Goal: Navigation & Orientation: Find specific page/section

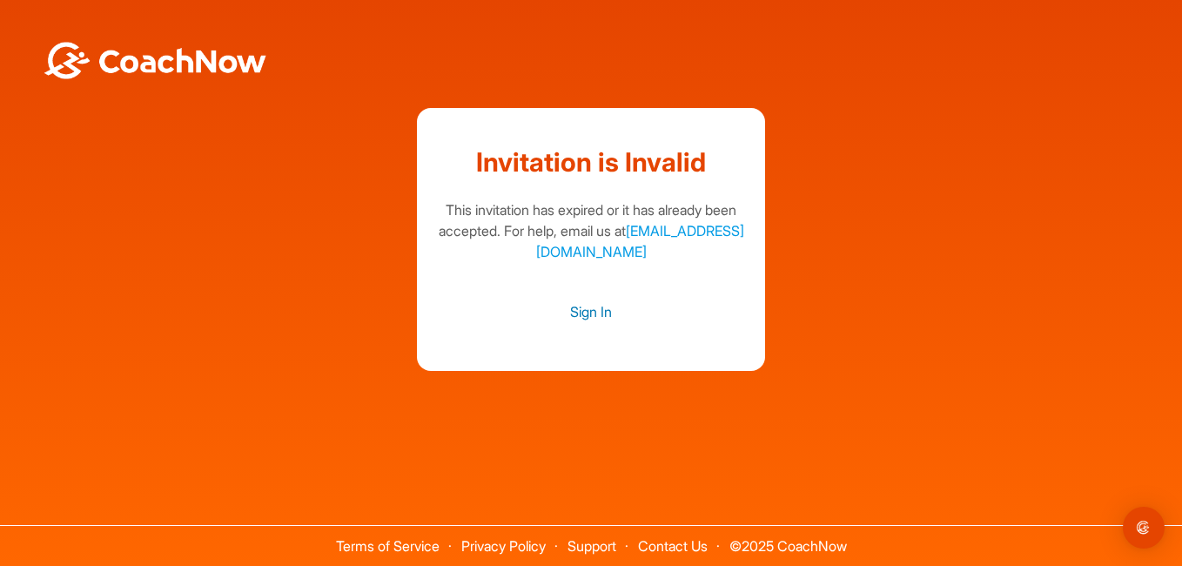
click at [596, 310] on link "Sign In" at bounding box center [590, 311] width 313 height 23
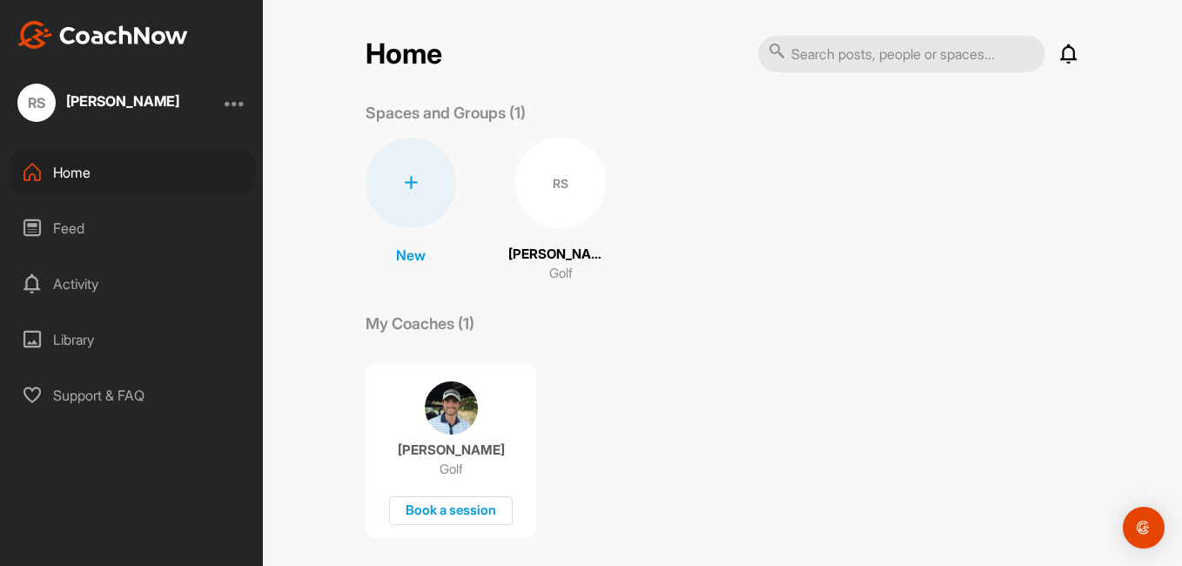
click at [544, 247] on p "[PERSON_NAME]" at bounding box center [560, 255] width 104 height 20
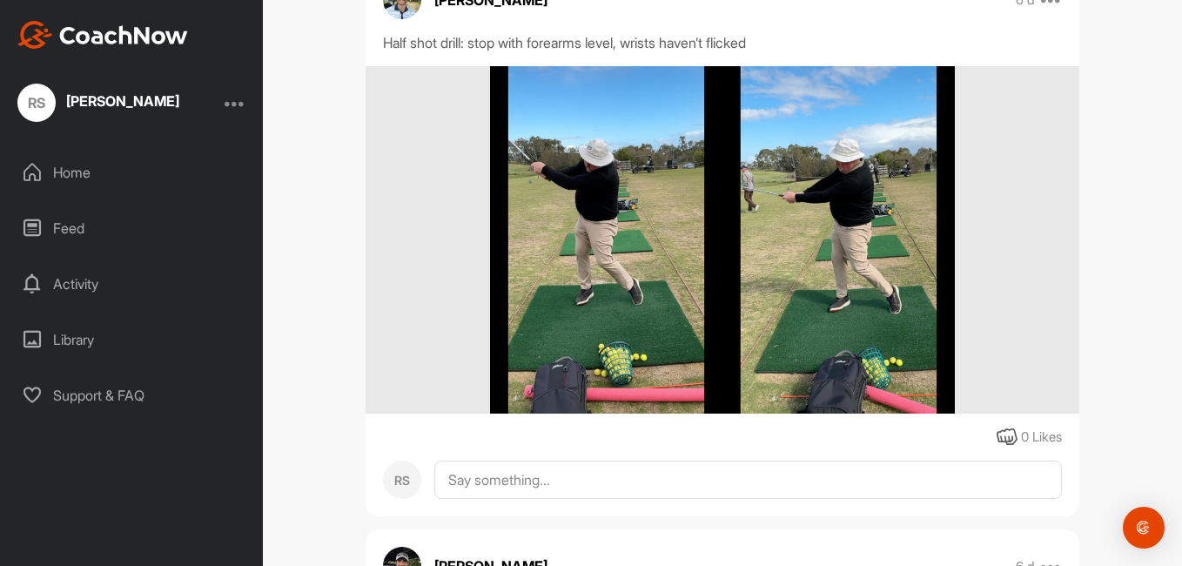
scroll to position [696, 0]
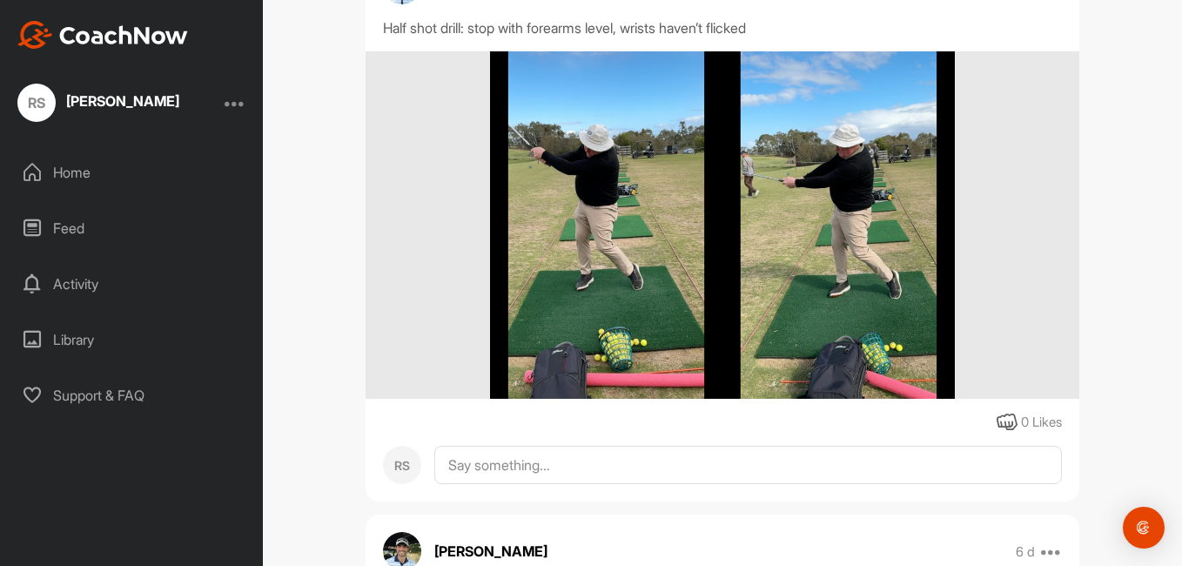
click at [605, 234] on img at bounding box center [722, 225] width 464 height 348
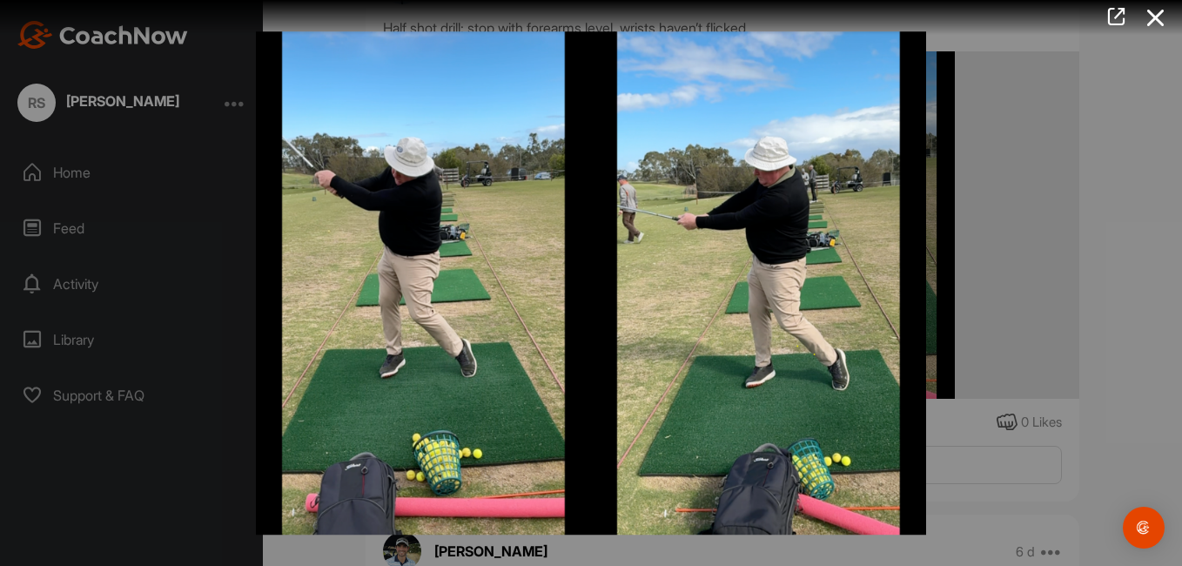
drag, startPoint x: 1179, startPoint y: 233, endPoint x: 1172, endPoint y: 300, distance: 67.4
click at [1180, 303] on div at bounding box center [591, 283] width 1182 height 566
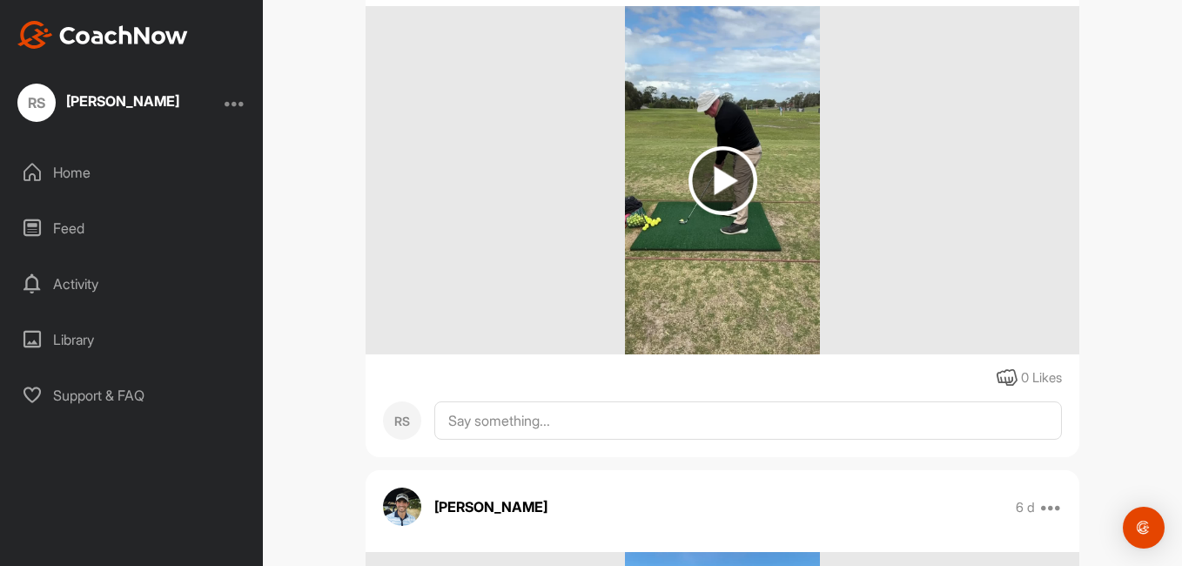
scroll to position [1306, 0]
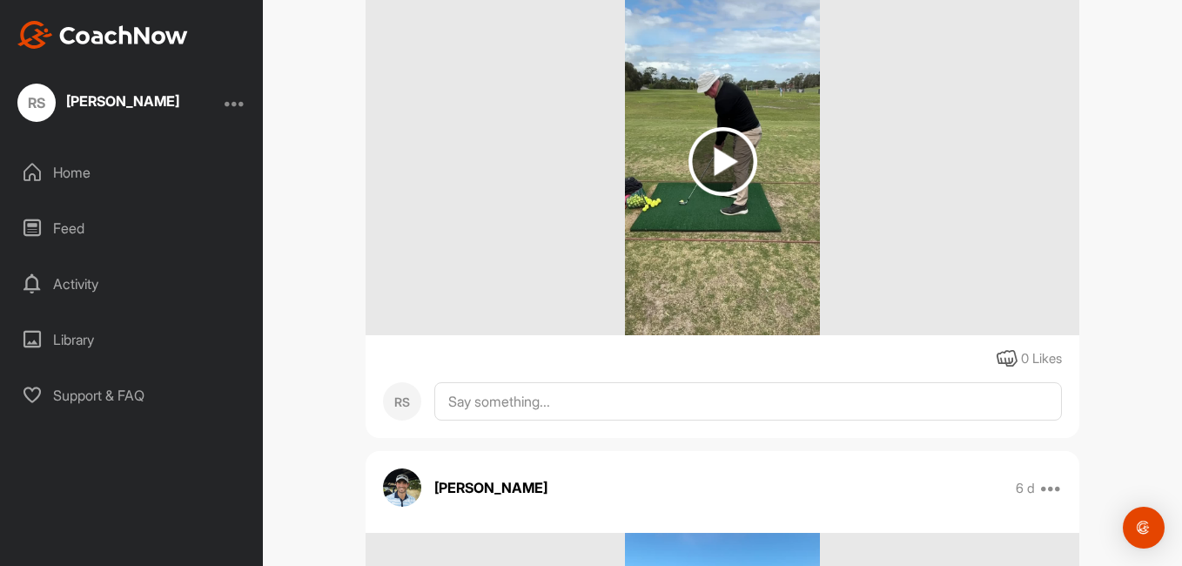
click at [723, 160] on img at bounding box center [723, 161] width 69 height 69
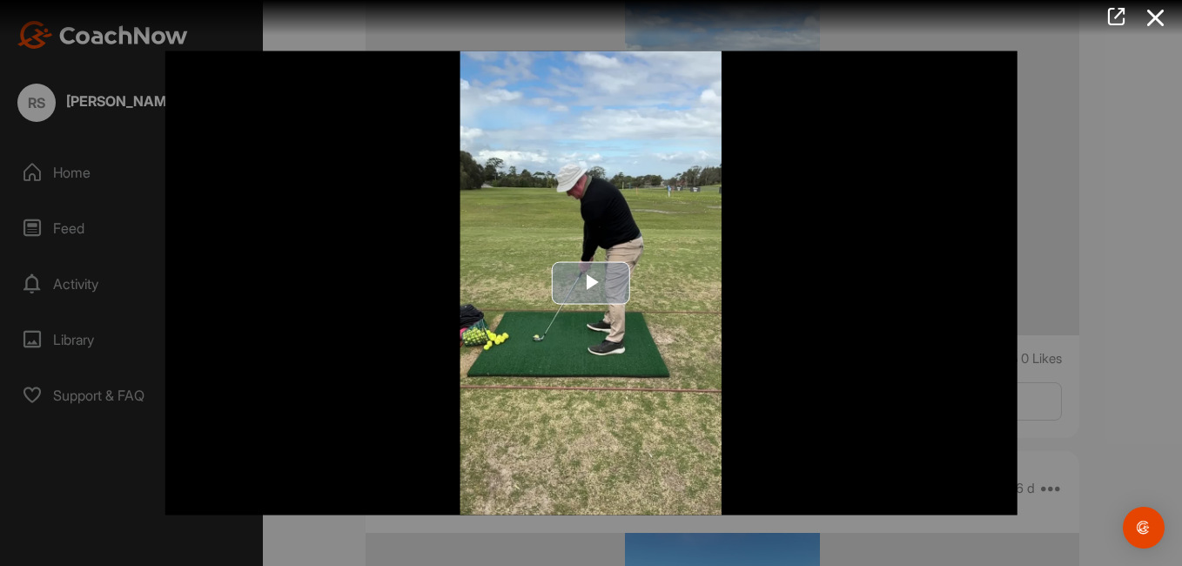
click at [591, 283] on span "Video Player" at bounding box center [591, 283] width 0 height 0
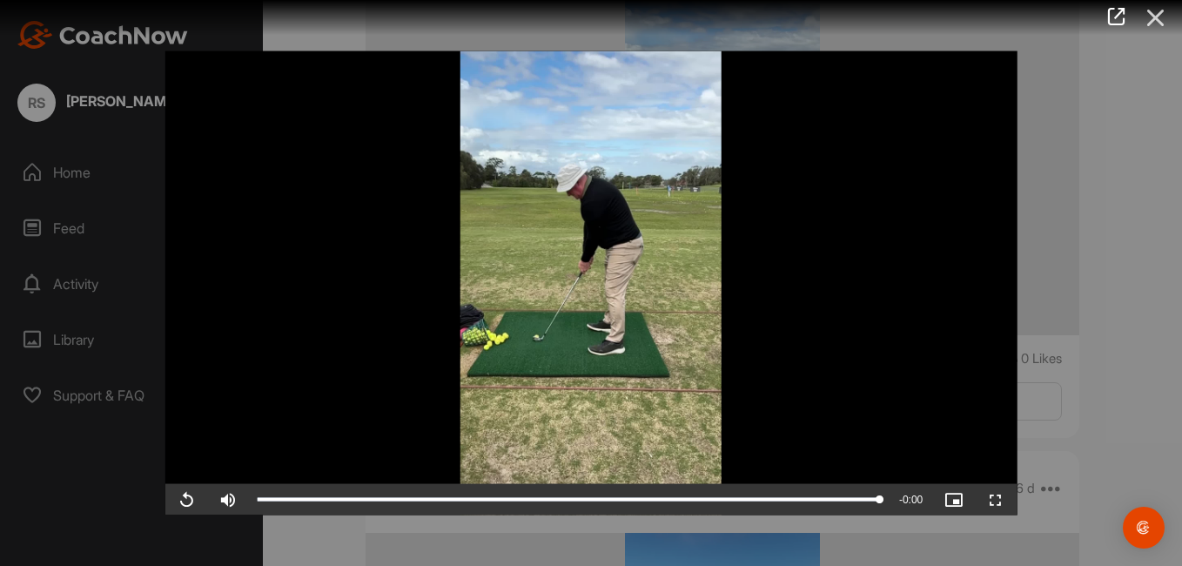
click at [1159, 19] on icon at bounding box center [1156, 18] width 40 height 32
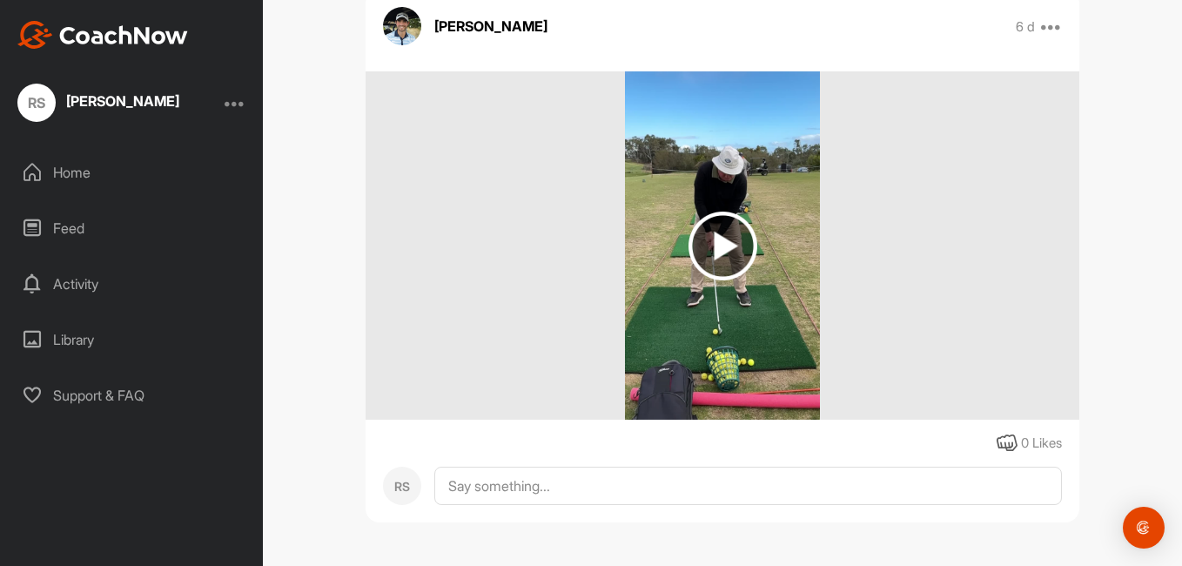
scroll to position [1777, 0]
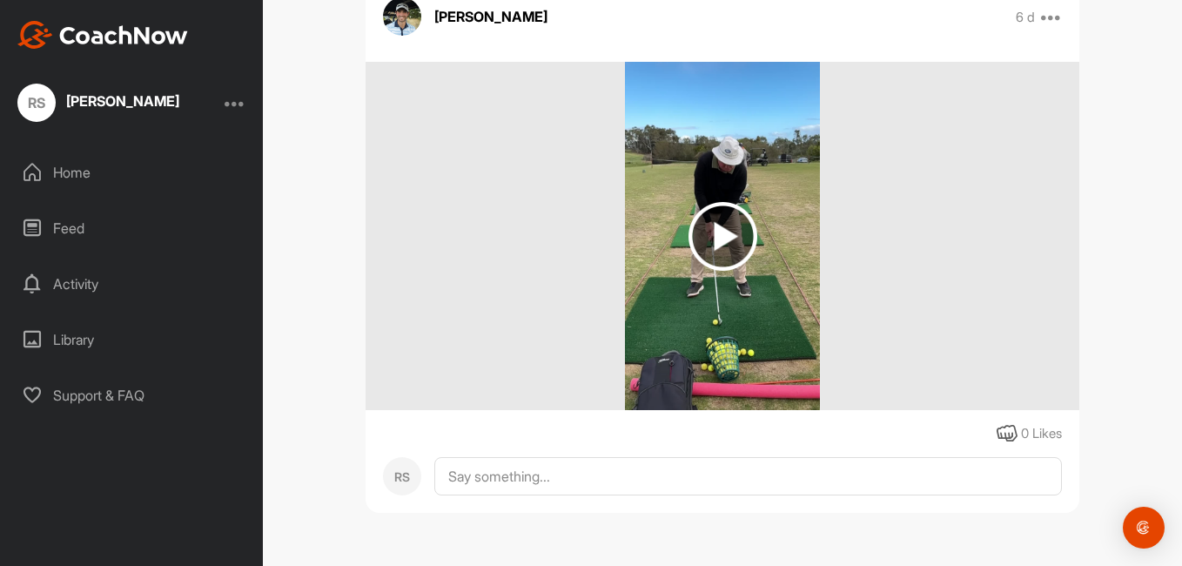
click at [715, 233] on img at bounding box center [723, 236] width 69 height 69
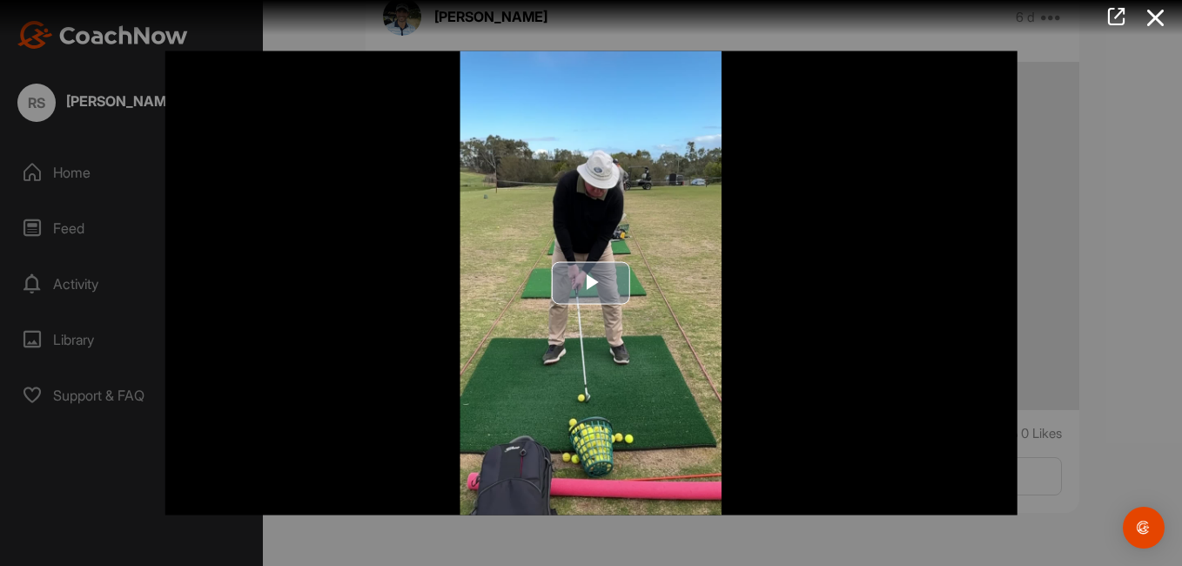
click at [591, 283] on span "Video Player" at bounding box center [591, 283] width 0 height 0
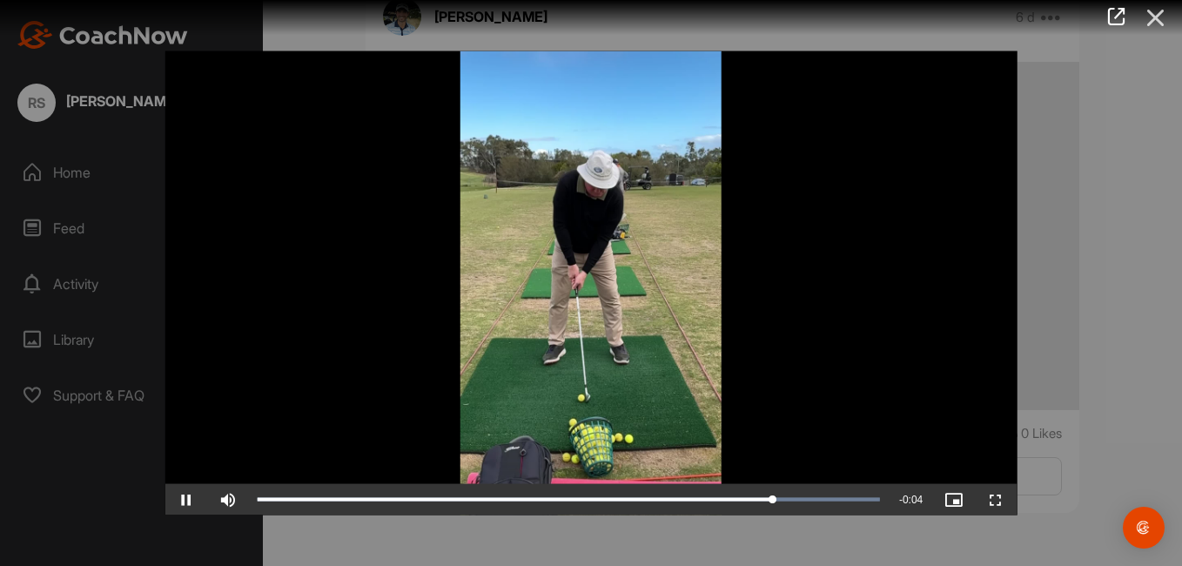
click at [1156, 18] on icon at bounding box center [1156, 18] width 40 height 32
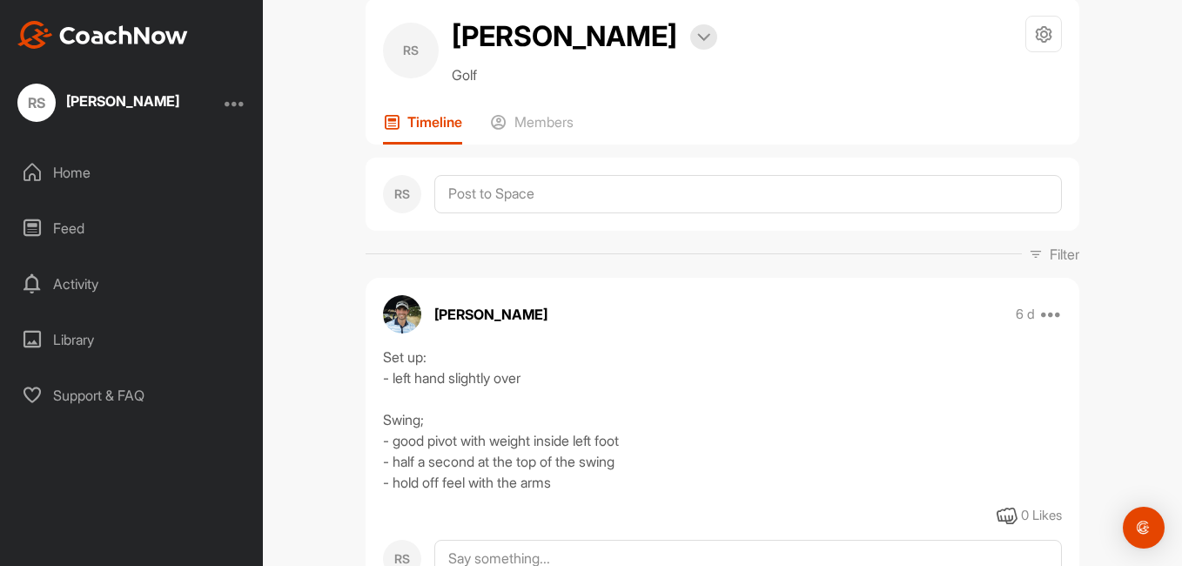
scroll to position [0, 0]
